Goal: Book appointment/travel/reservation

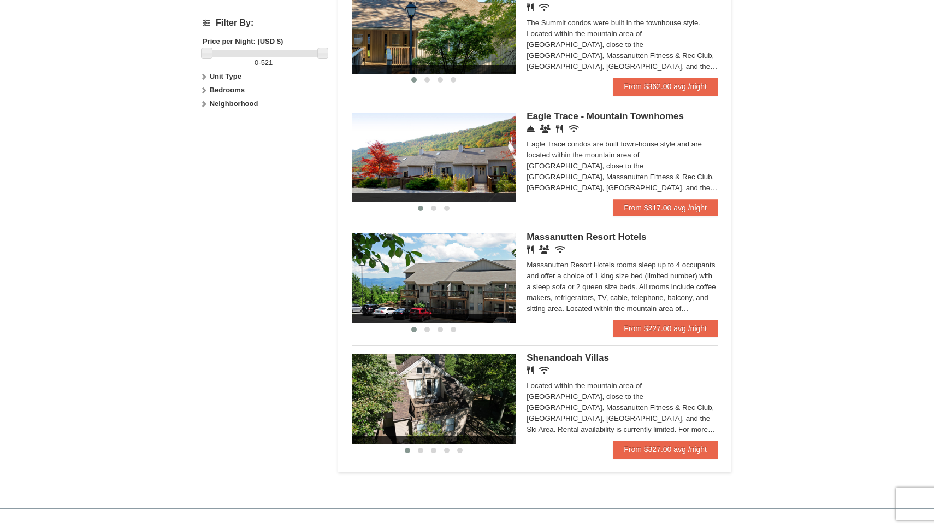
scroll to position [511, 0]
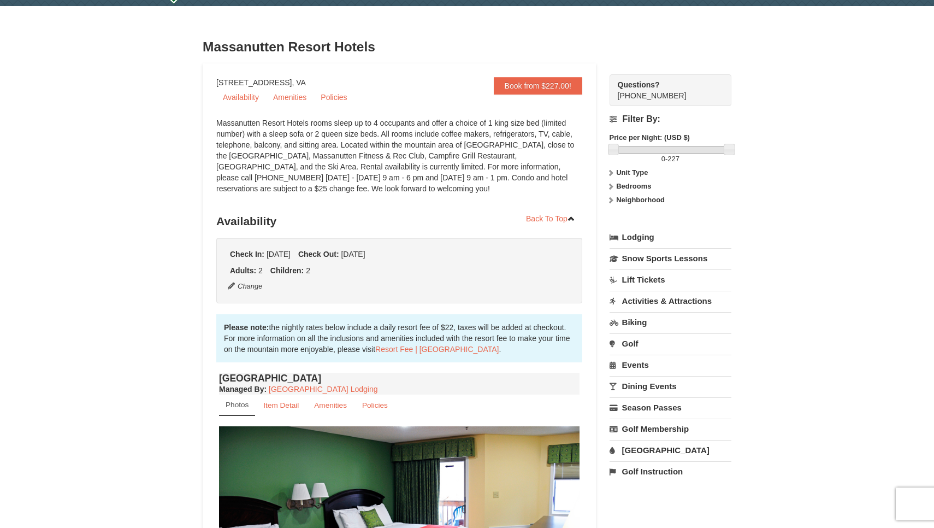
scroll to position [28, 0]
